Goal: Check status: Check status

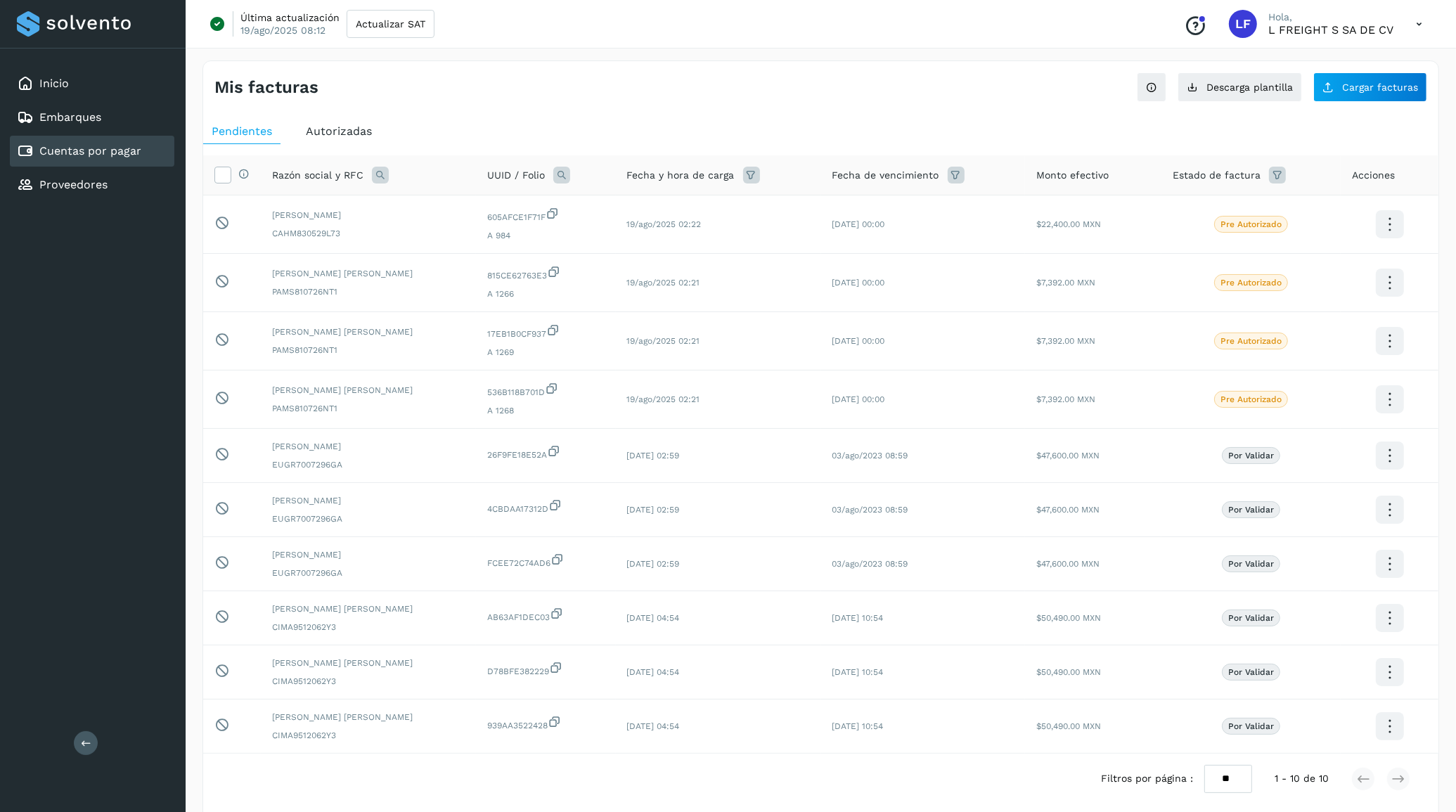
click at [72, 483] on div "Inicio Embarques Cuentas por pagar Proveedores Salir" at bounding box center [92, 406] width 185 height 812
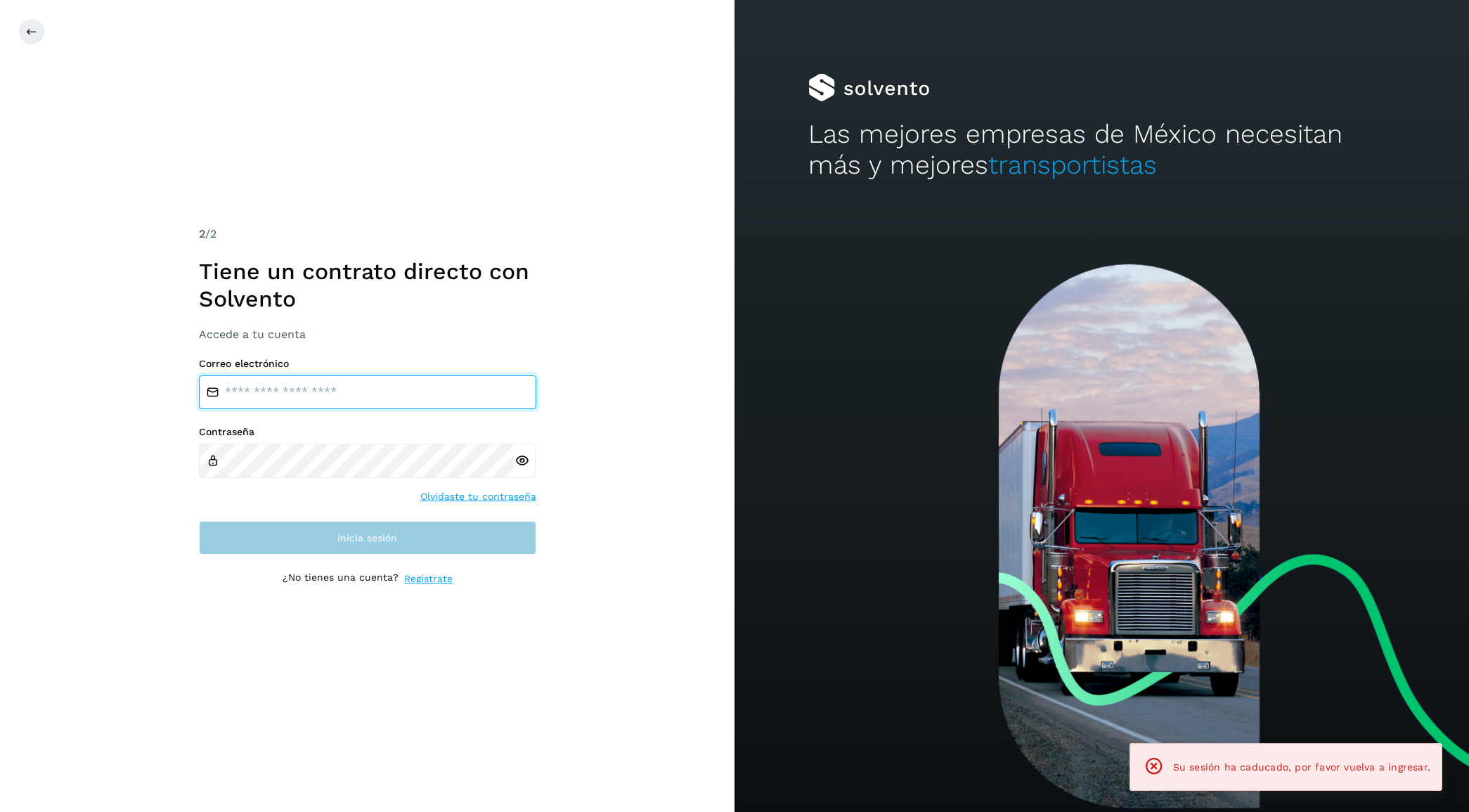
type input "**********"
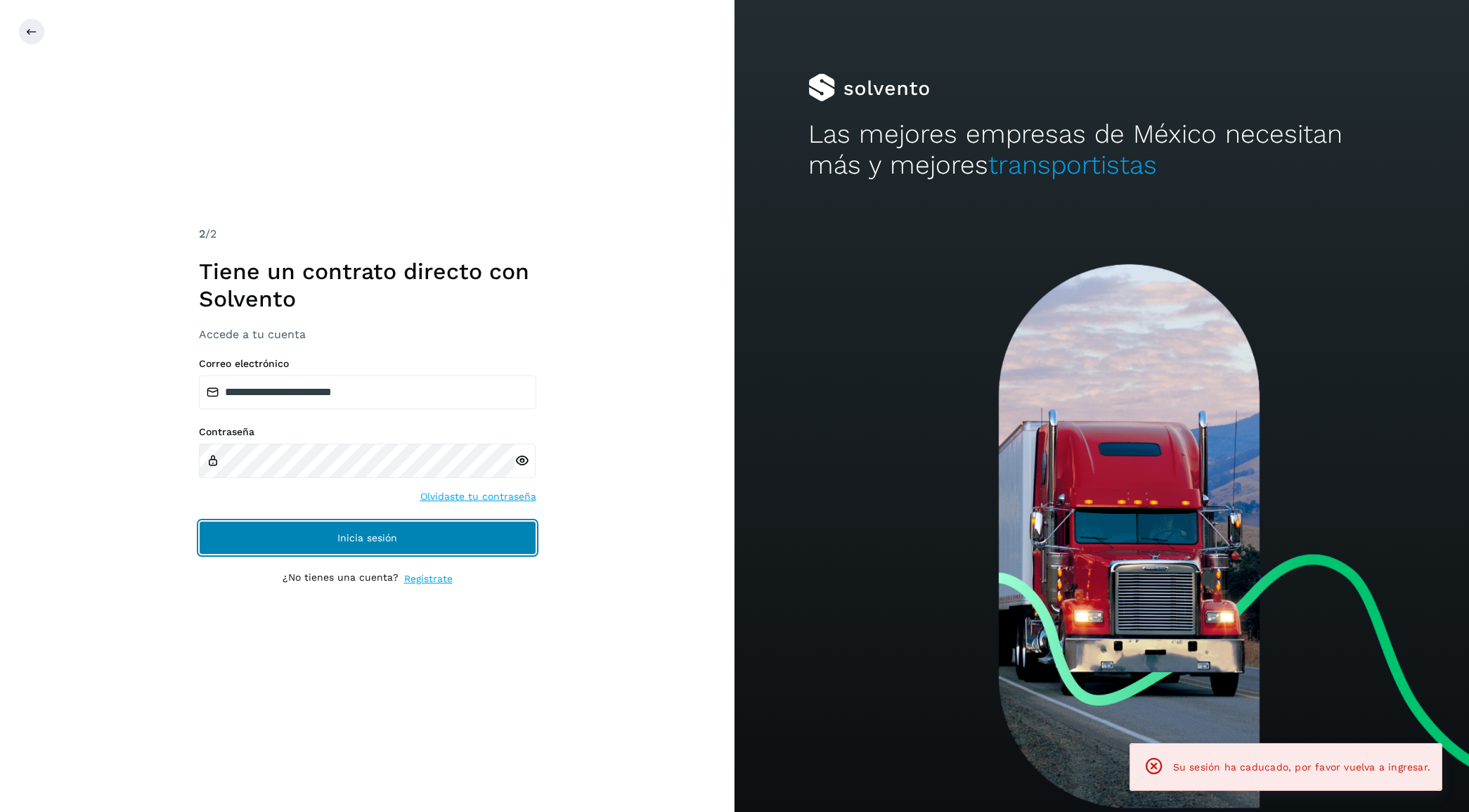
click at [352, 545] on button "Inicia sesión" at bounding box center [367, 538] width 338 height 34
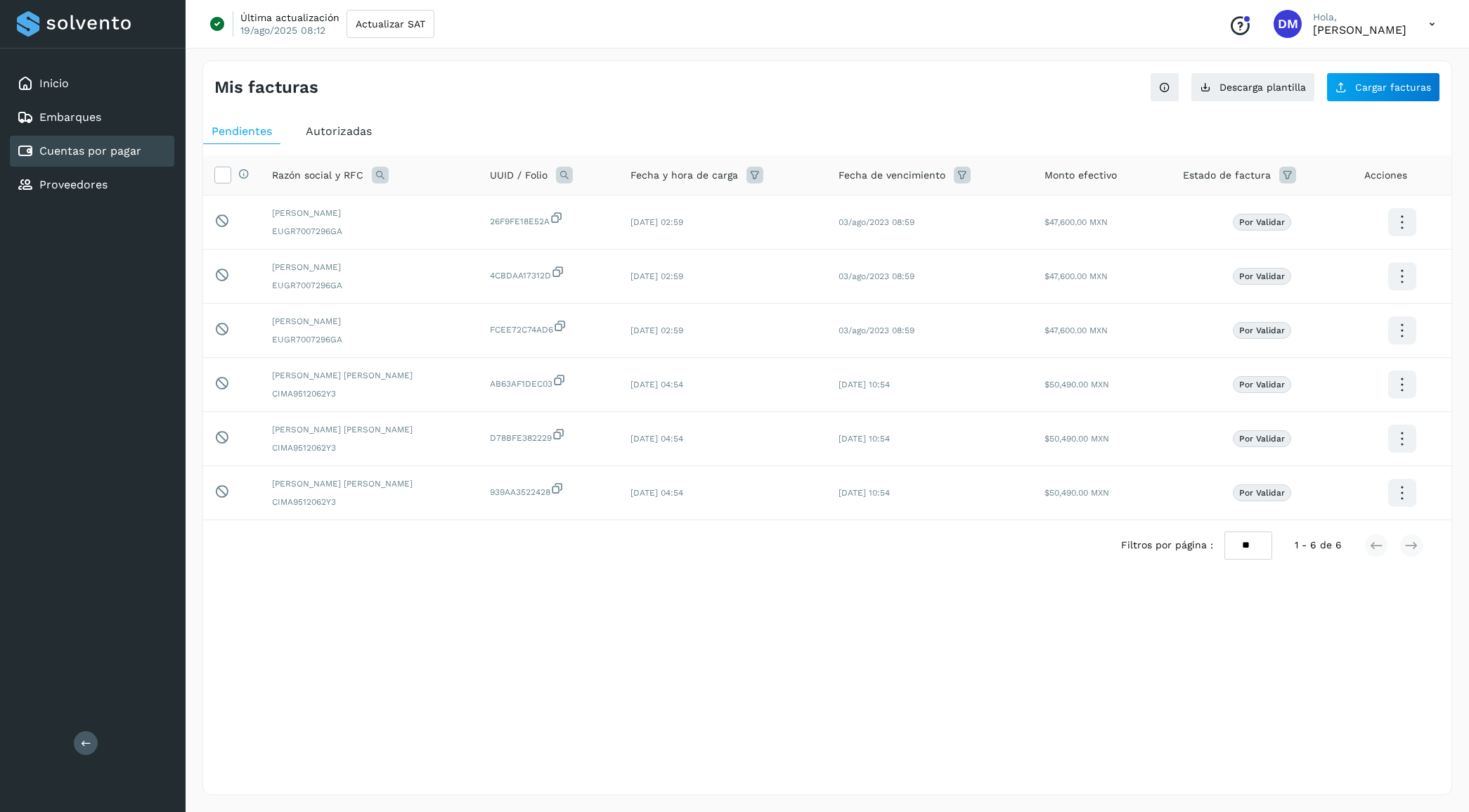
click at [353, 132] on span "Autorizadas" at bounding box center [339, 131] width 66 height 13
